Goal: Transaction & Acquisition: Book appointment/travel/reservation

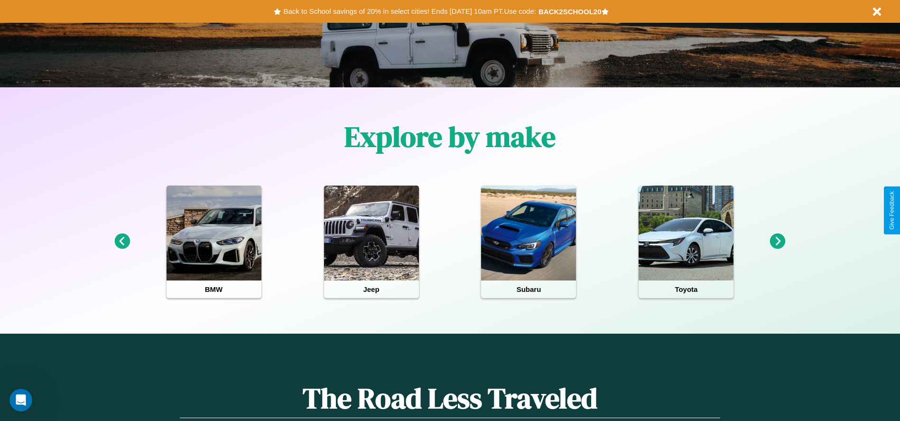
click at [778, 242] on icon at bounding box center [778, 242] width 16 height 16
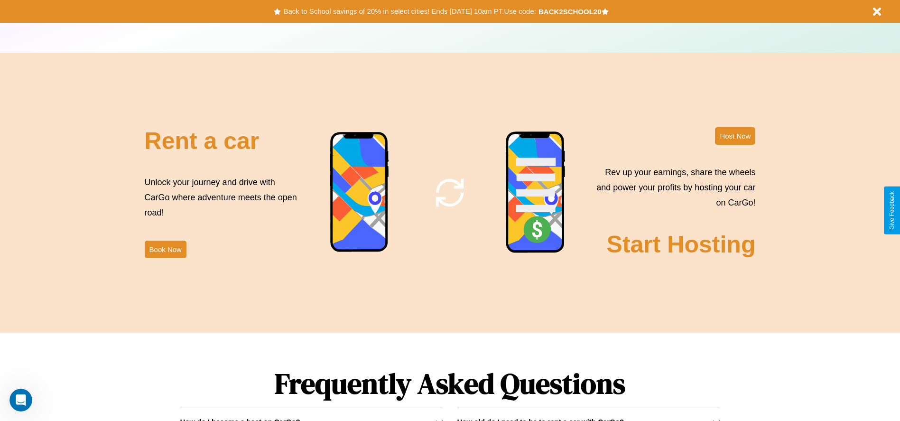
scroll to position [1148, 0]
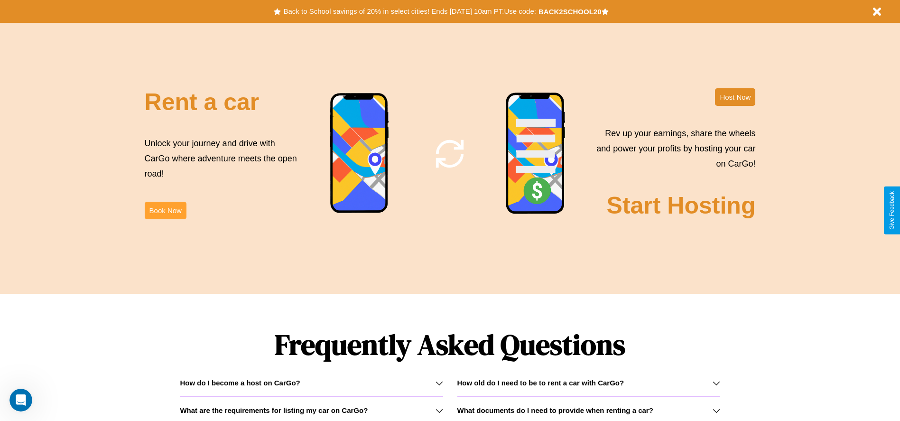
click at [165, 210] on button "Book Now" at bounding box center [166, 211] width 42 height 18
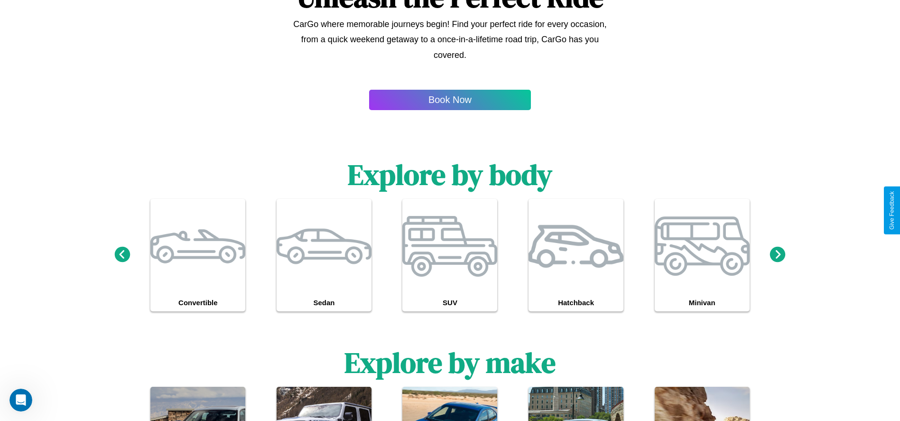
scroll to position [690, 0]
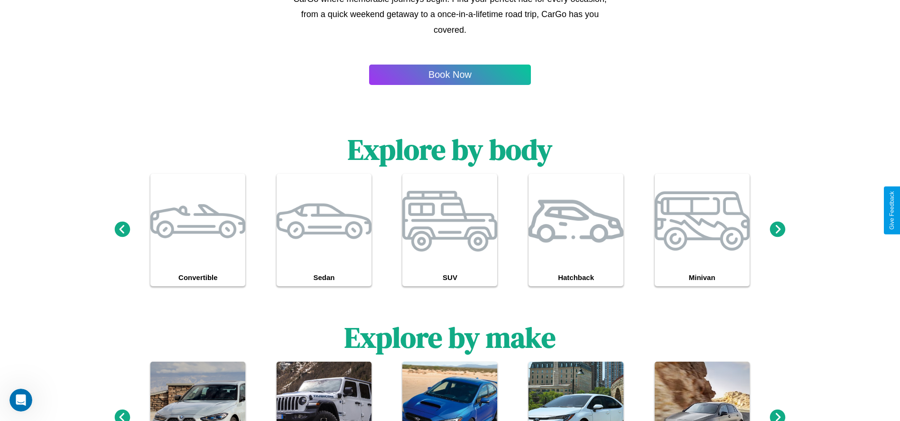
type input "******"
click at [778, 230] on icon at bounding box center [778, 229] width 16 height 16
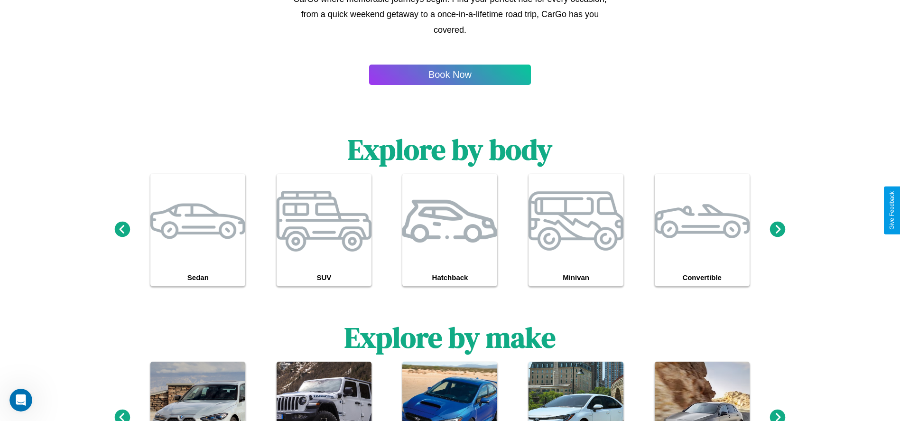
scroll to position [0, 0]
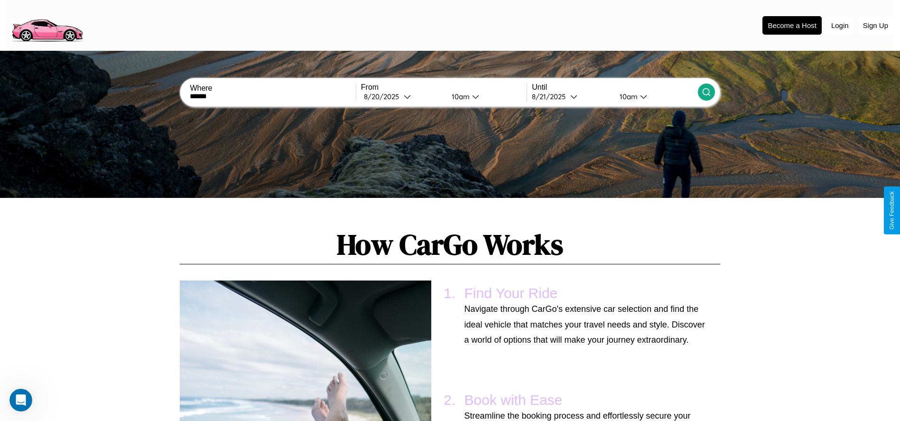
click at [706, 92] on icon at bounding box center [706, 91] width 9 height 9
